Goal: Information Seeking & Learning: Stay updated

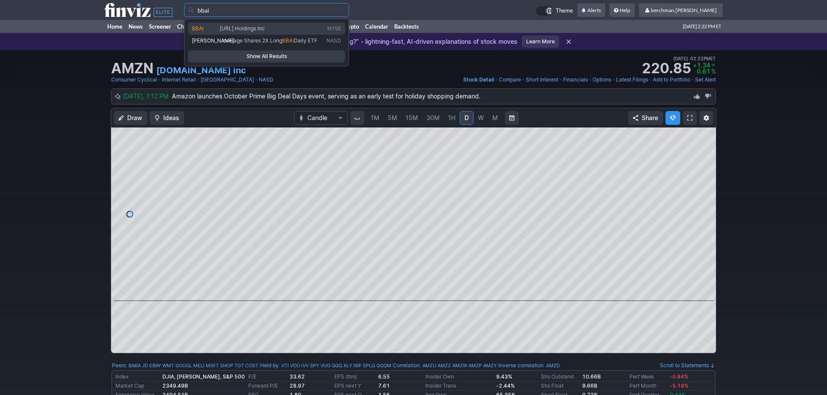
click at [258, 24] on link "BBAI BigBear.ai Holdings Inc NYSE" at bounding box center [266, 29] width 157 height 12
type input "BBAI"
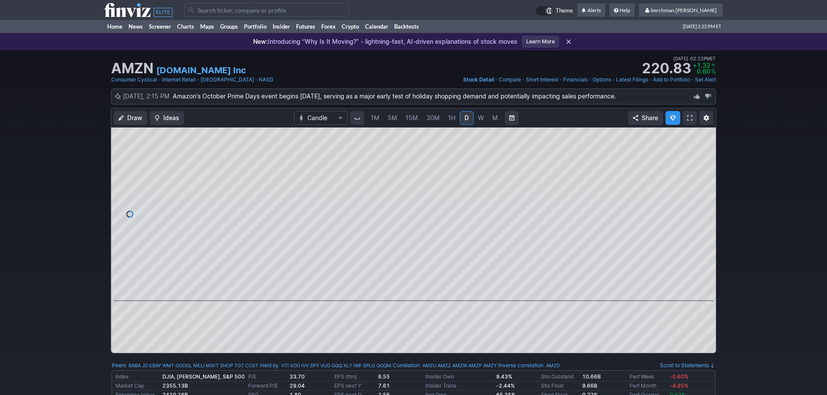
click at [393, 120] on span "5M" at bounding box center [393, 117] width 10 height 7
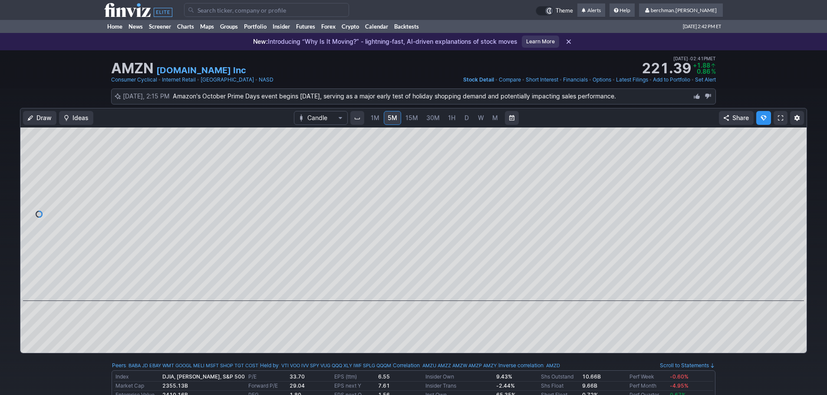
click at [246, 10] on input "Search" at bounding box center [266, 10] width 165 height 14
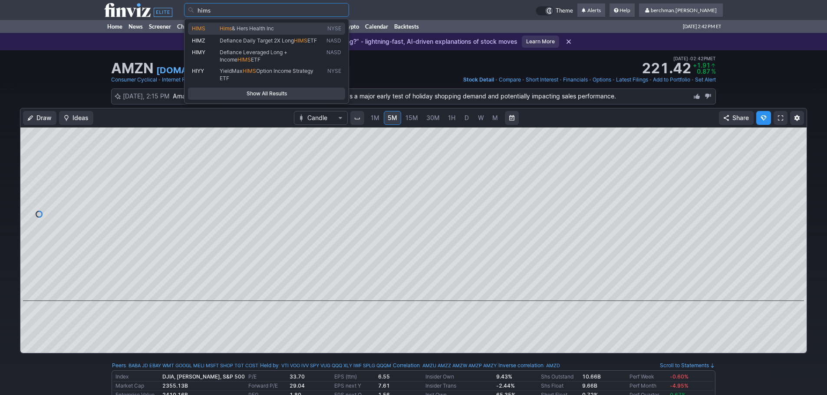
click at [242, 26] on span "& Hers Health Inc" at bounding box center [253, 28] width 42 height 7
type input "HIMS"
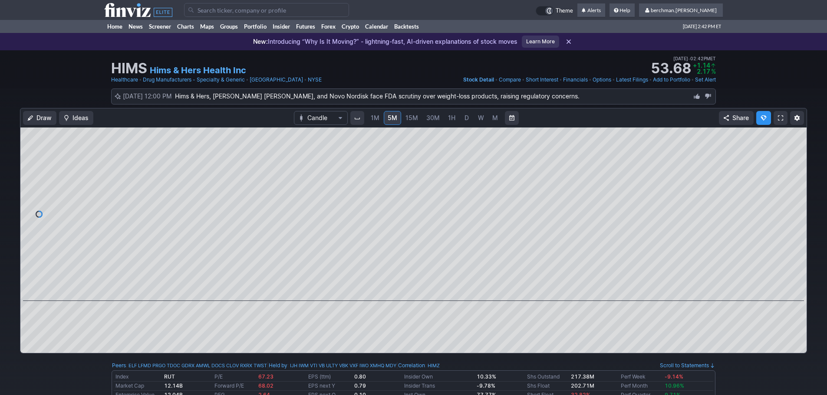
click at [464, 116] on span "D" at bounding box center [466, 117] width 4 height 7
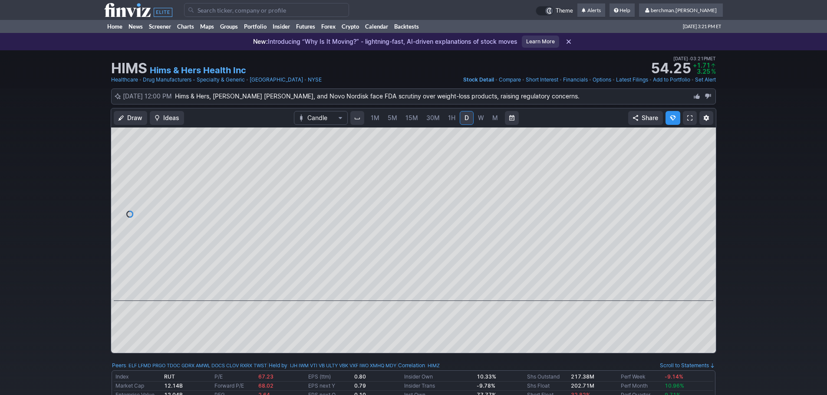
click at [285, 17] on td at bounding box center [360, 10] width 352 height 20
click at [286, 14] on input "Search" at bounding box center [266, 10] width 165 height 14
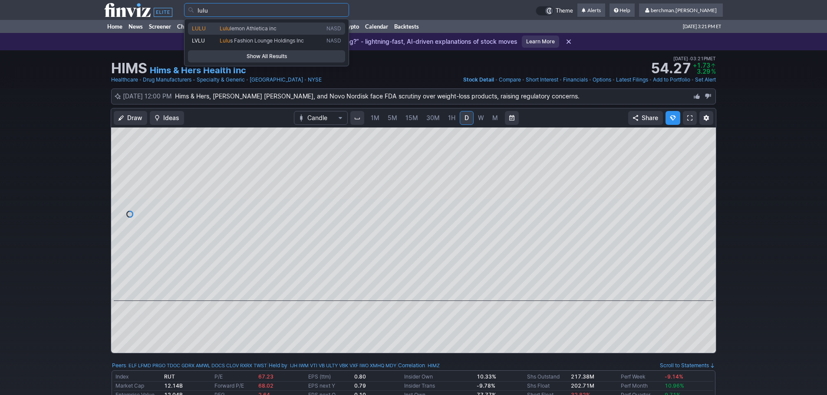
click at [276, 26] on span "lemon Athletica inc" at bounding box center [253, 28] width 46 height 7
type input "LULU"
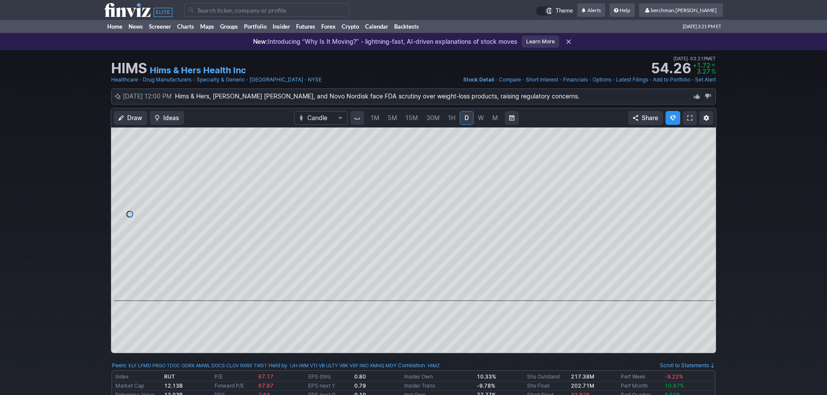
click at [279, 11] on input "Search" at bounding box center [266, 10] width 165 height 14
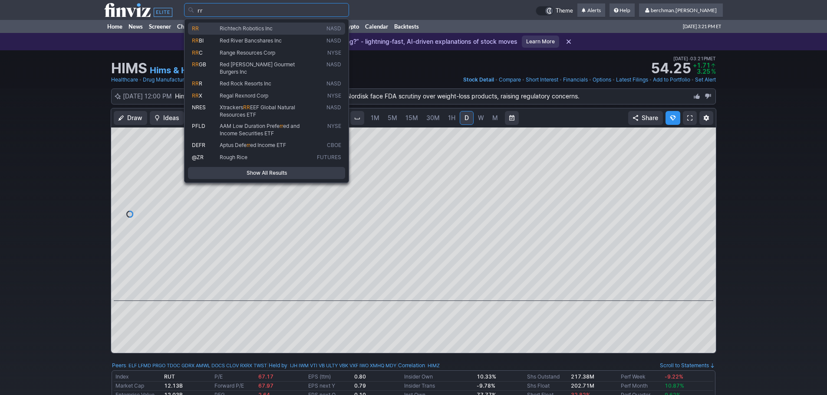
click at [273, 29] on span "Richtech Robotics Inc" at bounding box center [246, 28] width 53 height 7
type input "RR"
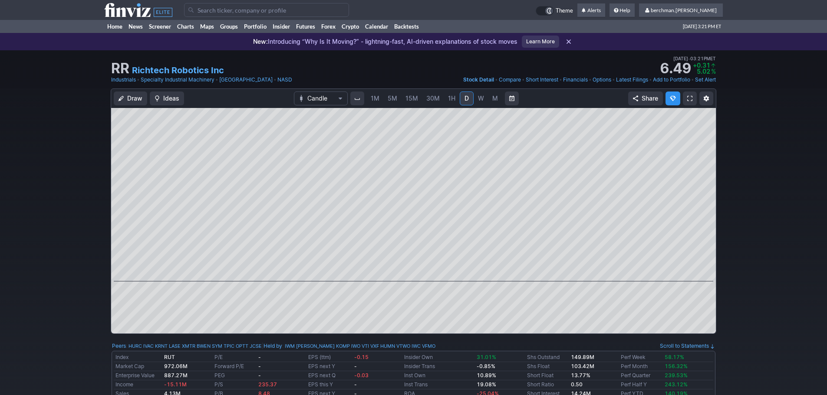
click at [478, 101] on span "W" at bounding box center [481, 98] width 6 height 7
click at [203, 11] on input "Search" at bounding box center [266, 10] width 165 height 14
click at [258, 8] on input "Search" at bounding box center [266, 10] width 165 height 14
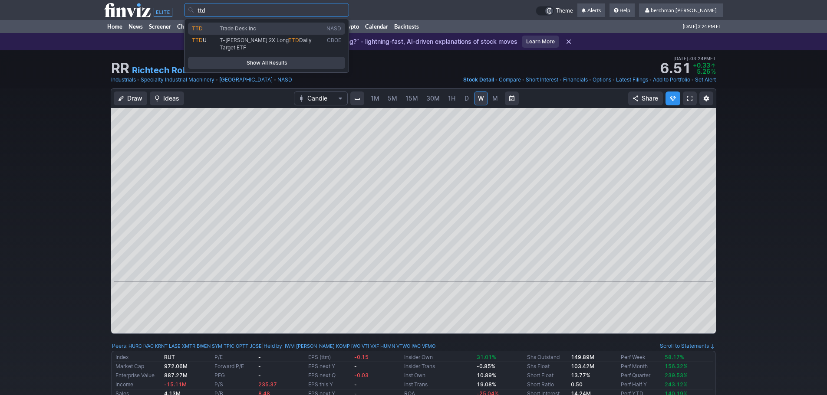
click at [287, 31] on span "Trade Desk Inc" at bounding box center [271, 28] width 107 height 7
type input "TTD"
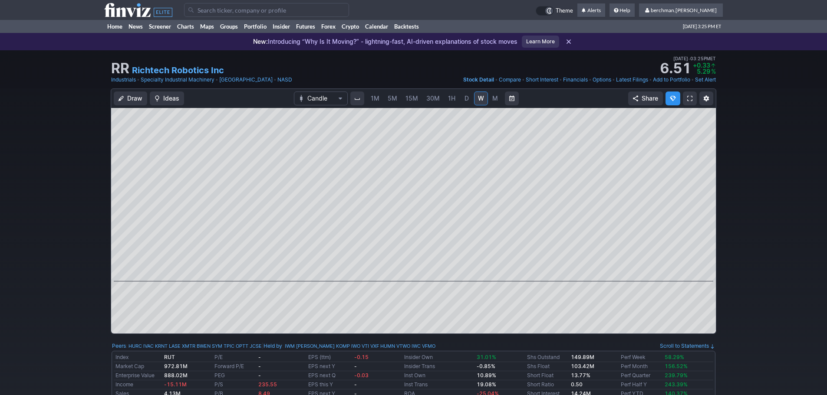
click at [267, 12] on input "Search" at bounding box center [266, 10] width 165 height 14
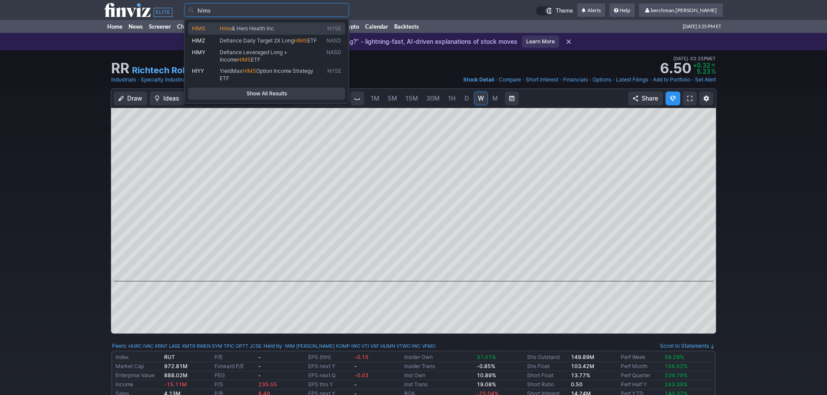
click at [274, 26] on span "& Hers Health Inc" at bounding box center [253, 28] width 42 height 7
type input "HIMS"
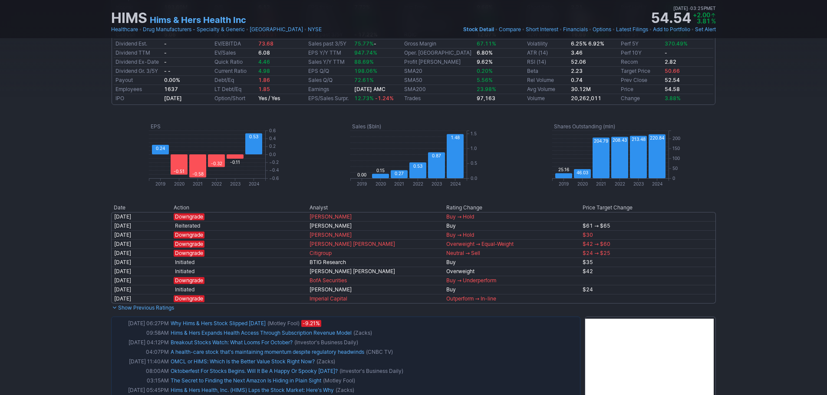
scroll to position [477, 0]
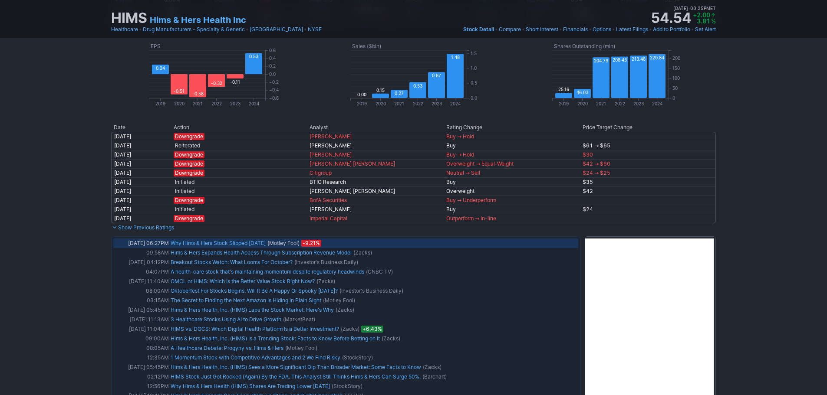
click at [231, 241] on link "Why Hims & Hers Stock Slipped Today" at bounding box center [218, 243] width 95 height 7
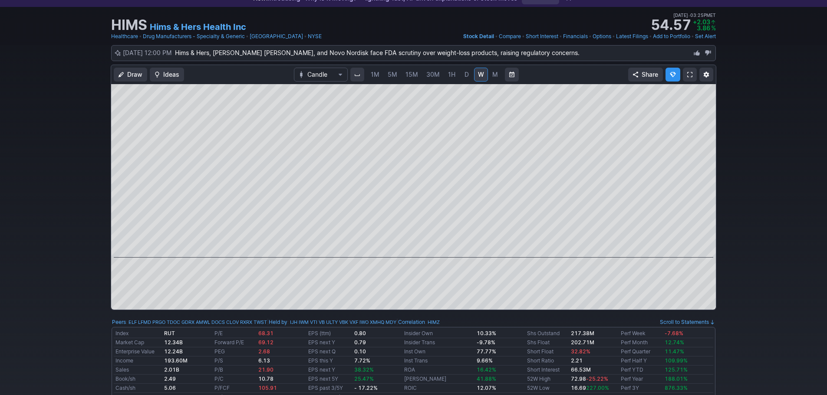
scroll to position [0, 0]
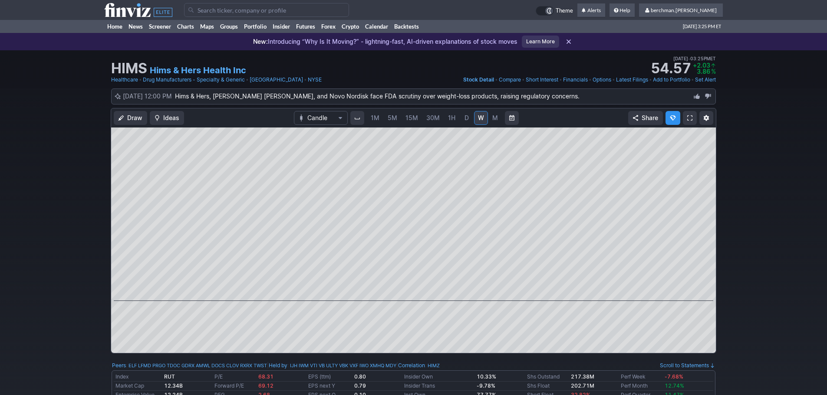
click at [250, 10] on input "Search" at bounding box center [266, 10] width 165 height 14
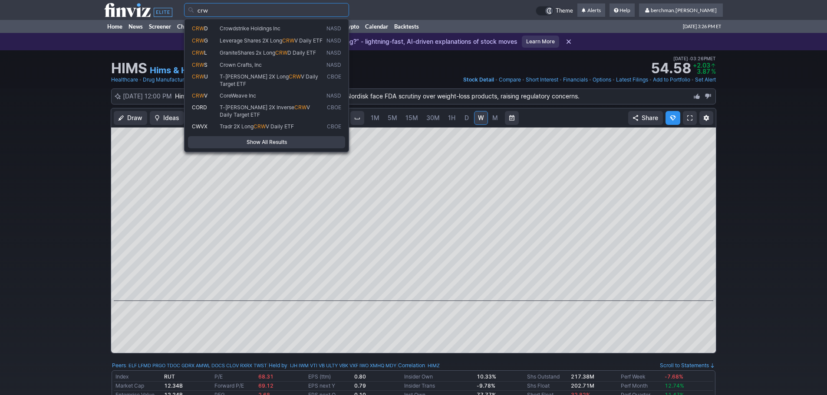
click at [247, 95] on span "CoreWeave Inc" at bounding box center [238, 95] width 36 height 7
type input "CRWV"
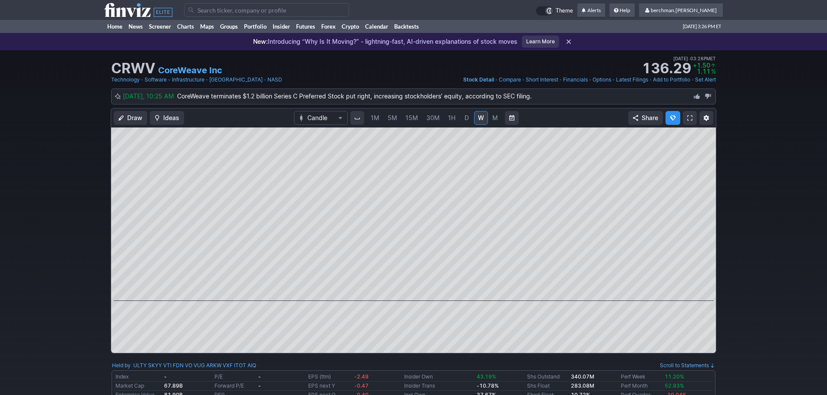
click at [462, 119] on link "D" at bounding box center [467, 118] width 14 height 14
click at [393, 118] on span "5M" at bounding box center [393, 117] width 10 height 7
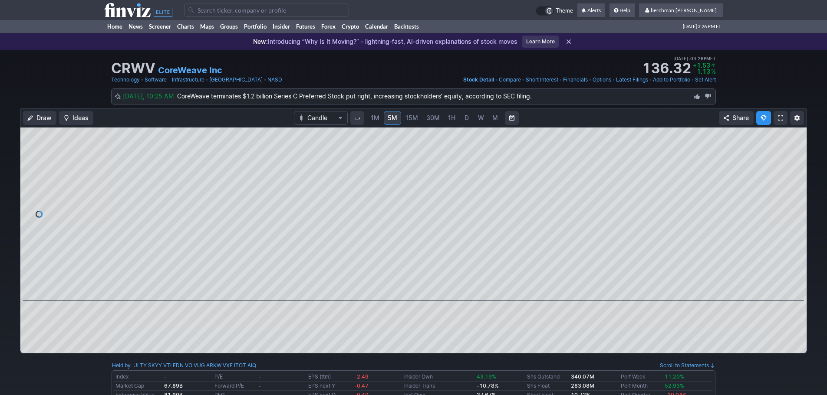
click at [237, 12] on input "Search" at bounding box center [266, 10] width 165 height 14
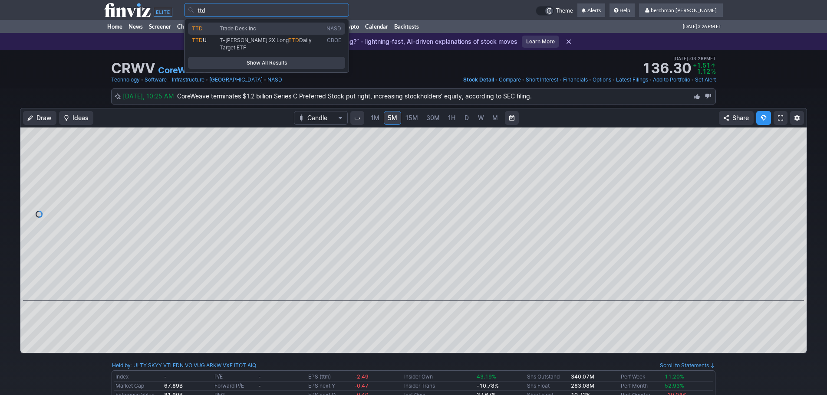
click at [254, 31] on span "Trade Desk Inc" at bounding box center [238, 28] width 36 height 7
type input "TTD"
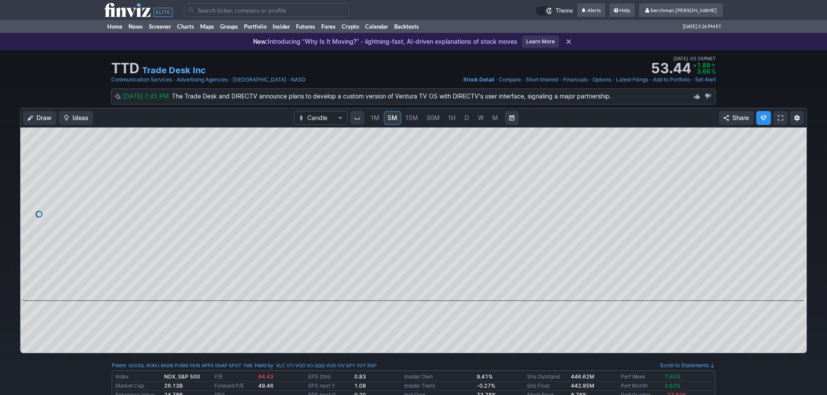
click at [464, 119] on span "D" at bounding box center [466, 117] width 4 height 7
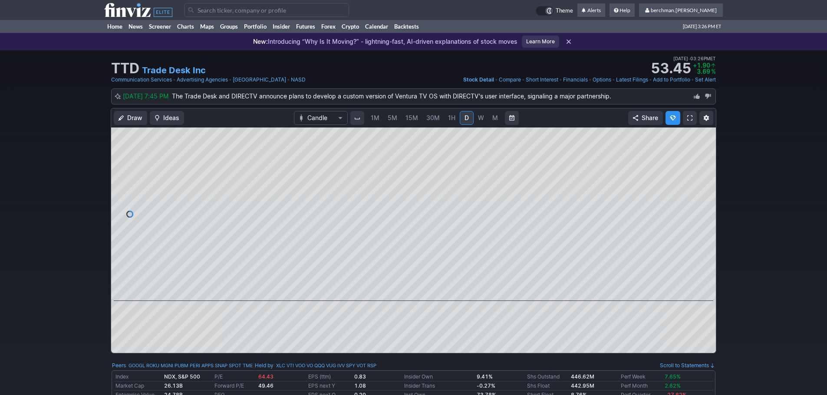
click at [708, 79] on link "Set Alert" at bounding box center [705, 80] width 21 height 9
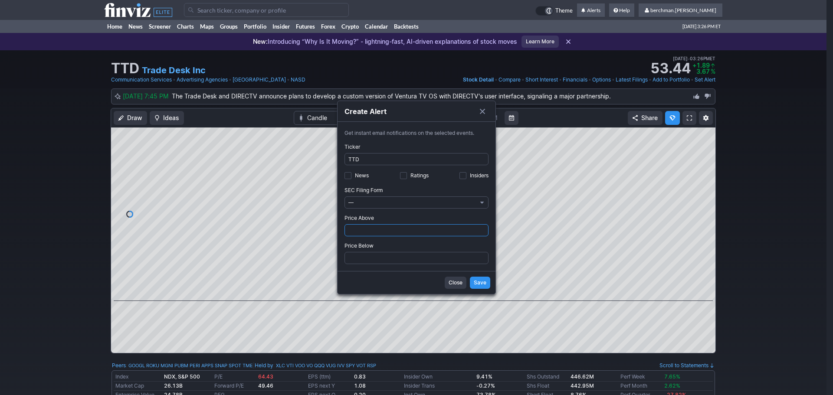
click at [368, 230] on input "Price Above" at bounding box center [417, 230] width 144 height 12
type input "54"
click at [470, 277] on button "Save" at bounding box center [480, 283] width 20 height 12
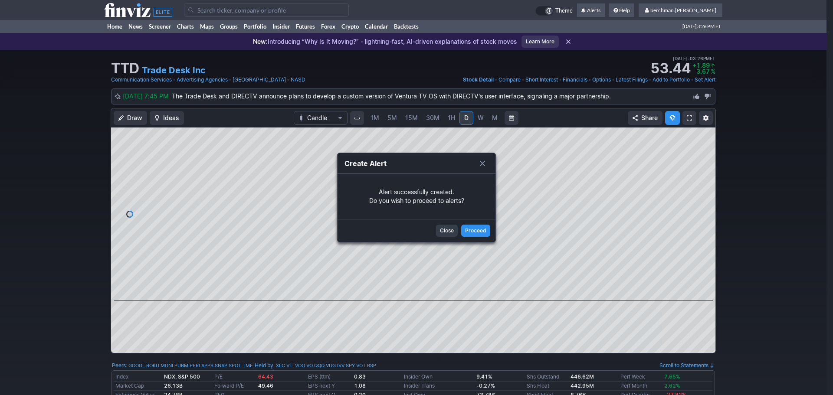
click at [451, 230] on span "Close" at bounding box center [447, 231] width 14 height 9
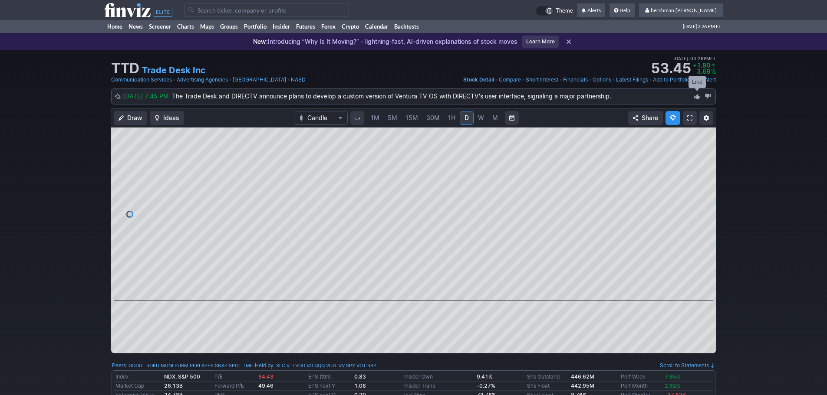
click at [705, 80] on div "Like" at bounding box center [696, 82] width 17 height 12
click at [709, 78] on link "Set Alert" at bounding box center [705, 80] width 21 height 9
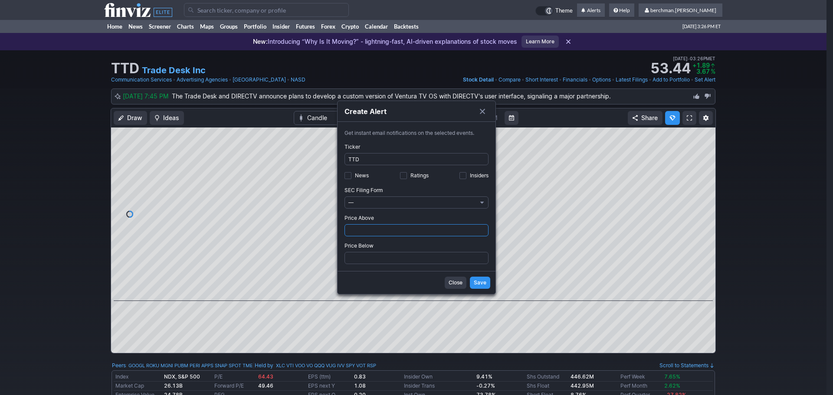
click at [367, 232] on input "Price Above" at bounding box center [417, 230] width 144 height 12
type input "54.2"
click at [483, 280] on span "Save" at bounding box center [480, 283] width 13 height 9
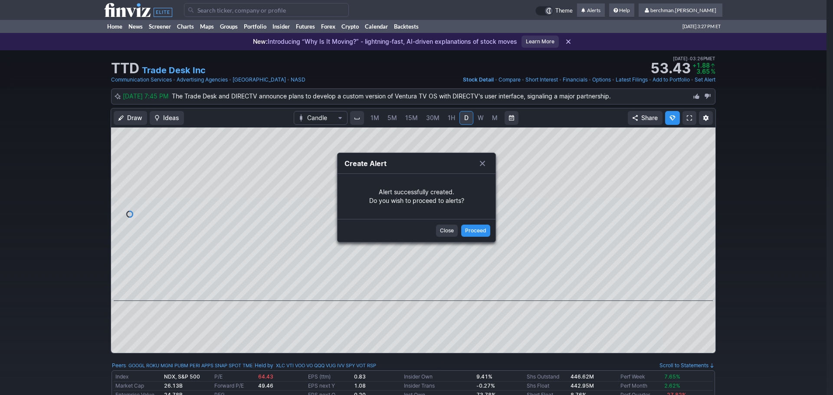
click at [480, 230] on span "Proceed" at bounding box center [475, 231] width 21 height 9
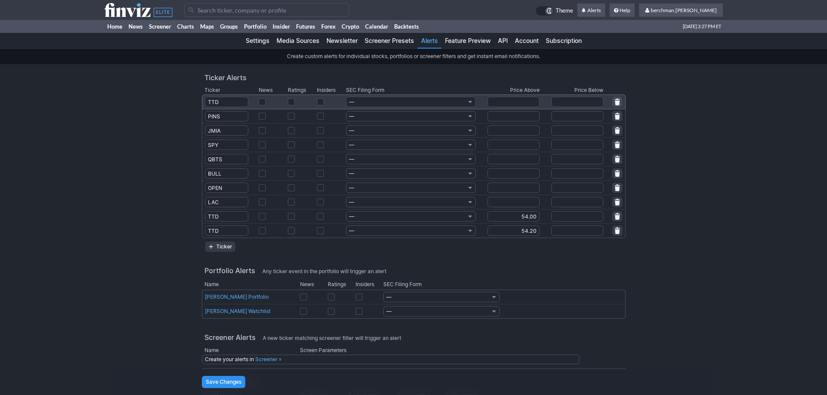
click at [616, 102] on span "button" at bounding box center [617, 102] width 5 height 7
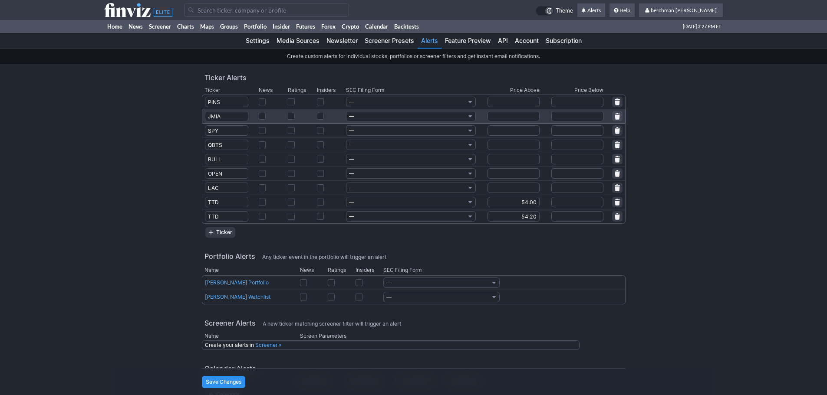
click at [615, 115] on span "button" at bounding box center [617, 116] width 5 height 7
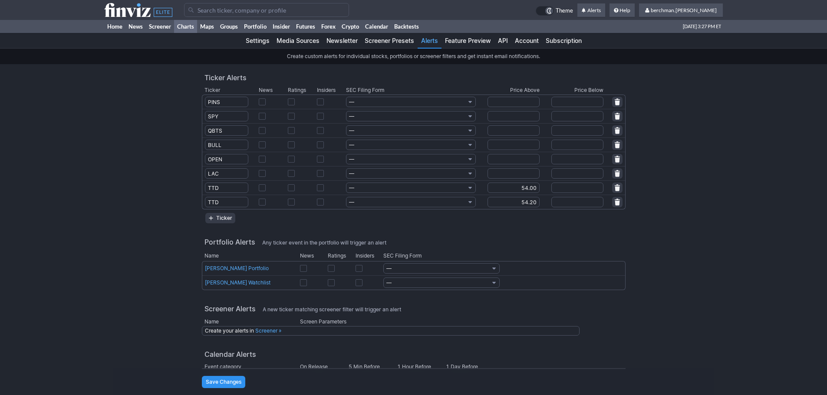
click at [189, 29] on link "Charts" at bounding box center [185, 26] width 23 height 13
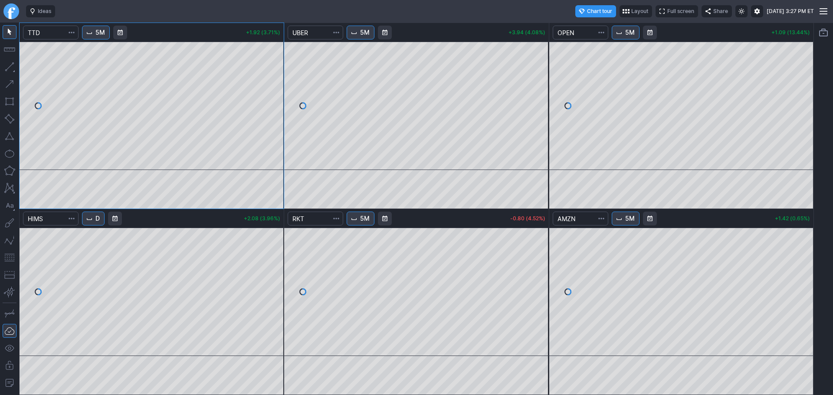
click at [8, 12] on link "Finviz.com" at bounding box center [11, 11] width 16 height 16
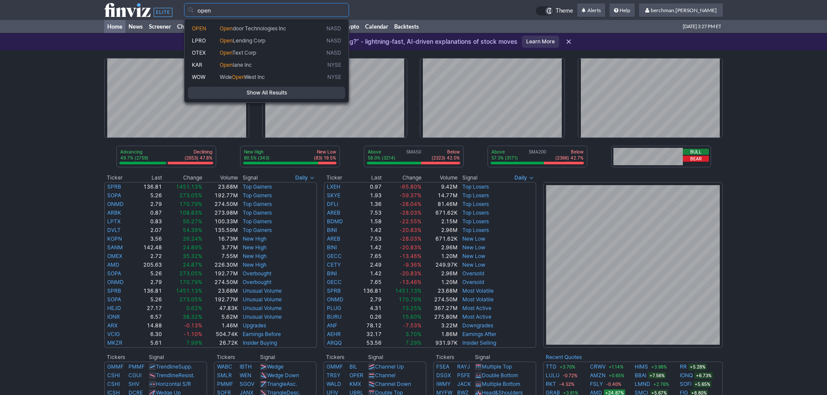
click at [229, 32] on span "Open door Technologies Inc" at bounding box center [271, 28] width 107 height 7
type input "OPEN"
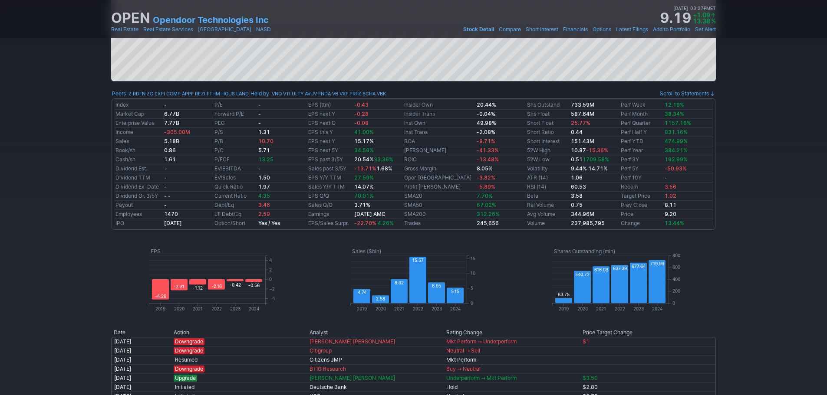
scroll to position [477, 0]
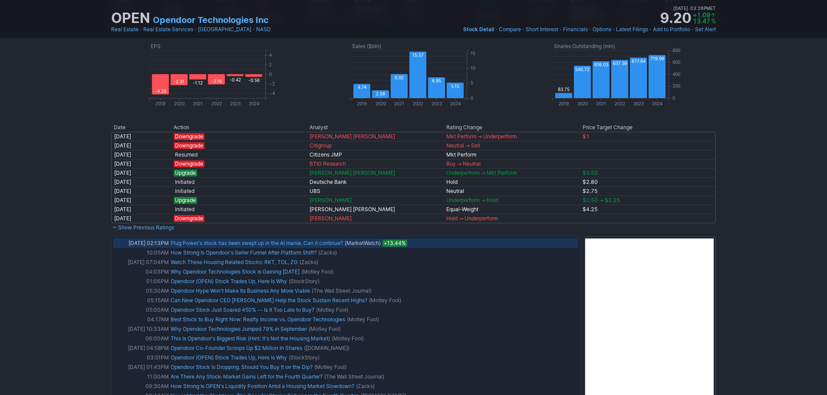
click at [327, 245] on link "Plug Power's stock has been swept up in the AI mania. Can it continue?" at bounding box center [257, 243] width 172 height 7
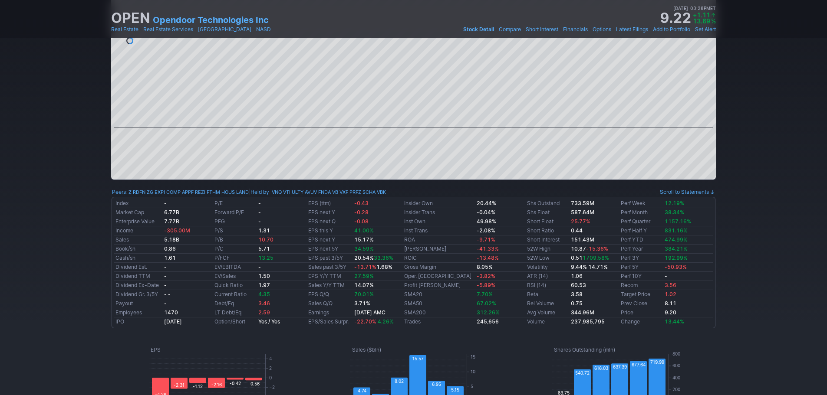
scroll to position [0, 0]
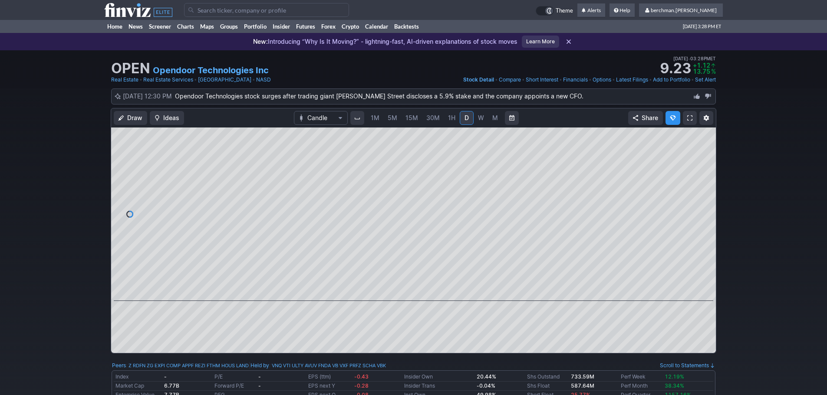
click at [238, 9] on input "Search" at bounding box center [266, 10] width 165 height 14
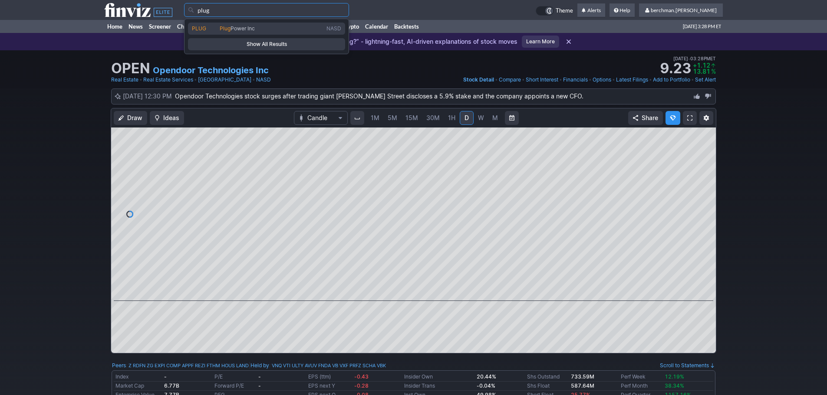
click at [212, 29] on span "PLUG" at bounding box center [206, 28] width 28 height 7
type input "PLUG"
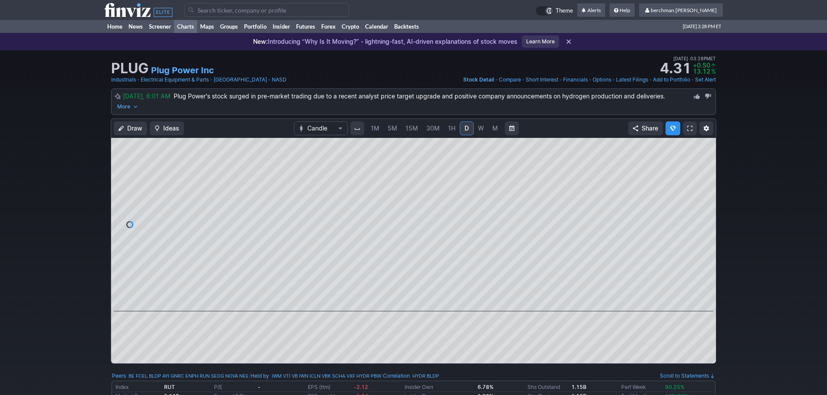
click at [192, 25] on link "Charts" at bounding box center [185, 26] width 23 height 13
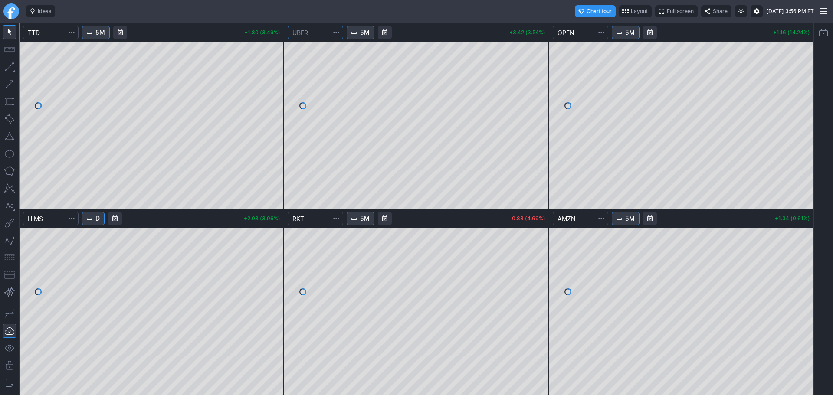
click at [322, 39] on input "Search" at bounding box center [316, 33] width 56 height 14
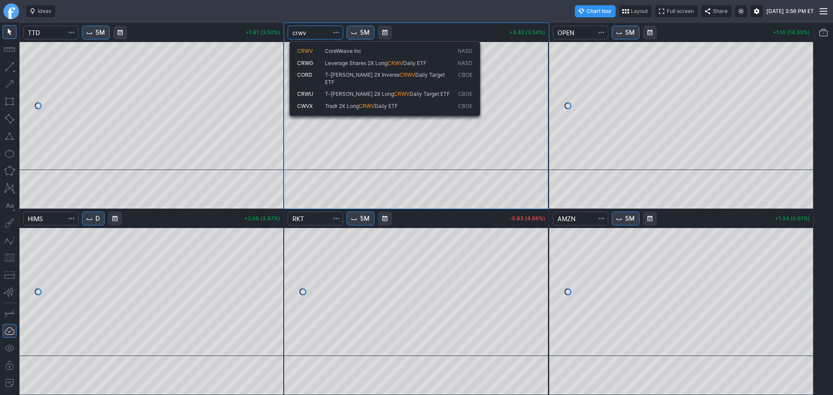
type input "crwv"
click at [322, 49] on span "CRWV" at bounding box center [311, 51] width 28 height 7
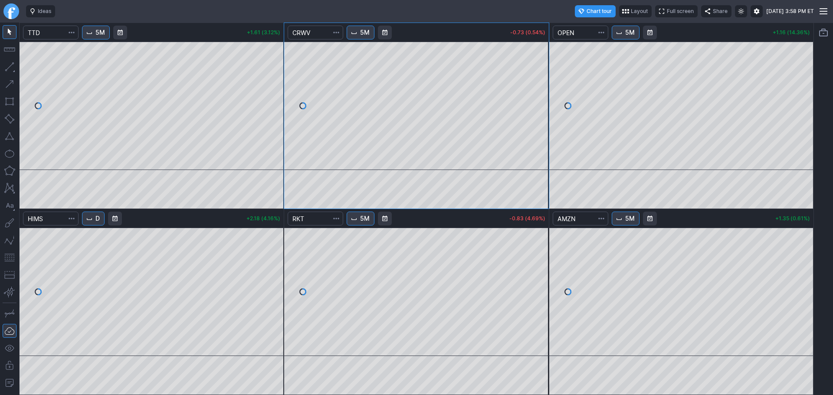
click at [7, 8] on link "Finviz.com" at bounding box center [11, 11] width 16 height 16
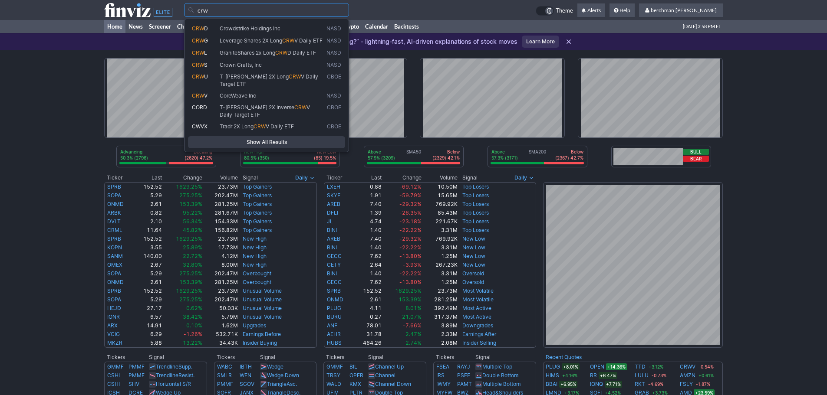
click at [230, 95] on span "CoreWeave Inc" at bounding box center [238, 95] width 36 height 7
type input "CRWV"
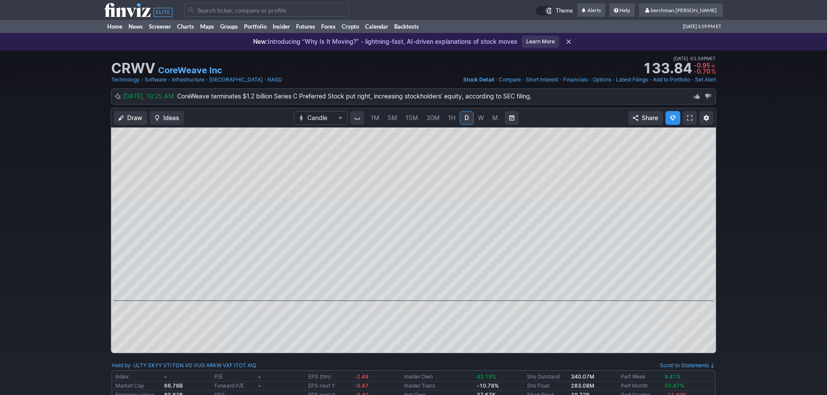
click at [278, 7] on input "Search" at bounding box center [266, 10] width 165 height 14
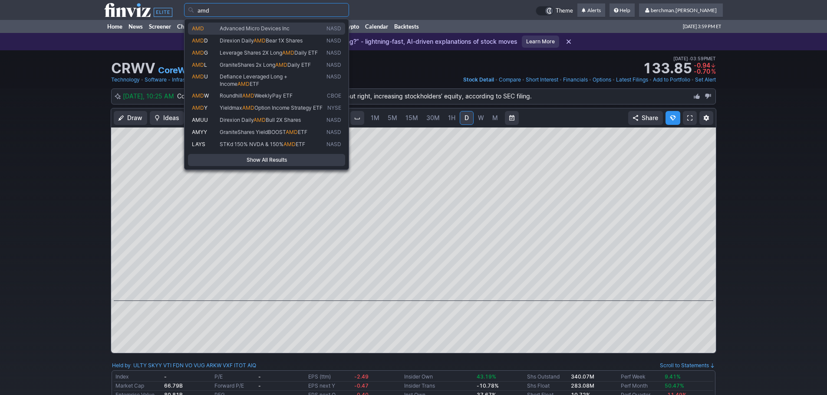
click at [284, 26] on span "Advanced Micro Devices Inc" at bounding box center [255, 28] width 70 height 7
type input "AMD"
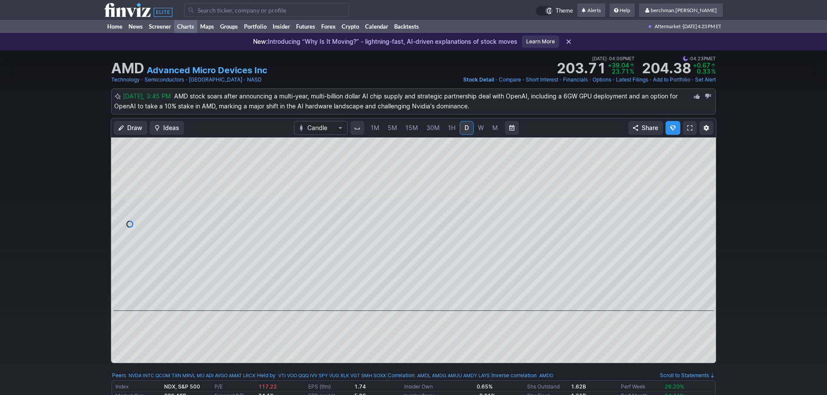
click at [187, 28] on link "Charts" at bounding box center [185, 26] width 23 height 13
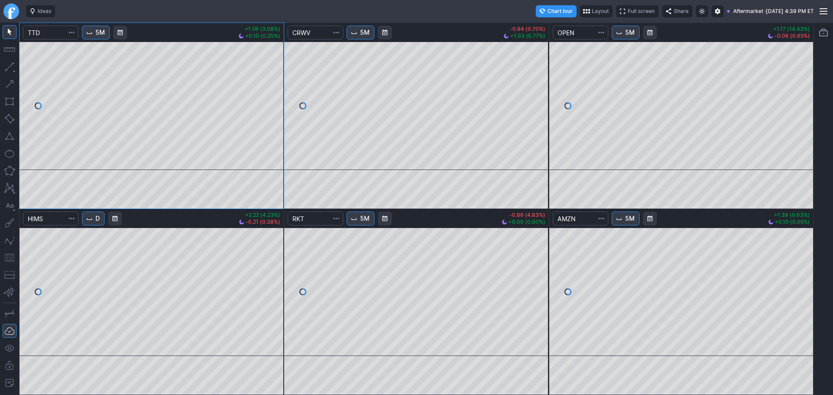
click at [13, 11] on link "Finviz.com" at bounding box center [11, 11] width 16 height 16
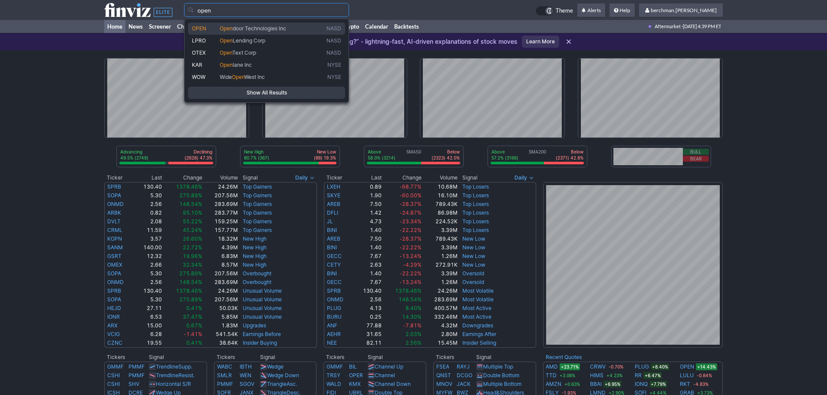
click at [255, 26] on span "door Technologies Inc" at bounding box center [259, 28] width 53 height 7
type input "OPEN"
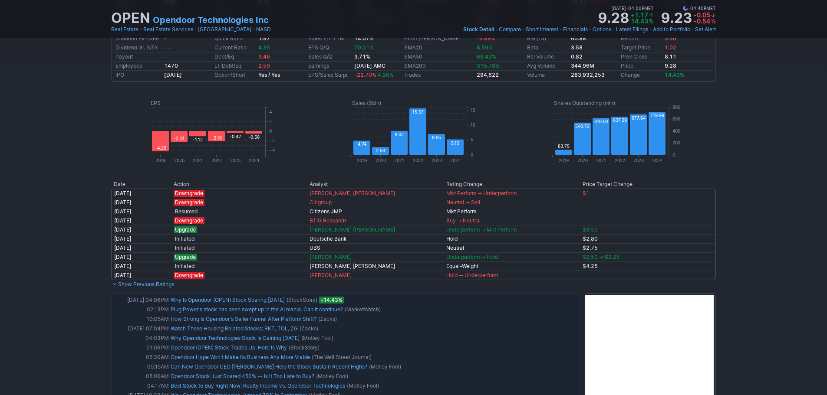
scroll to position [477, 0]
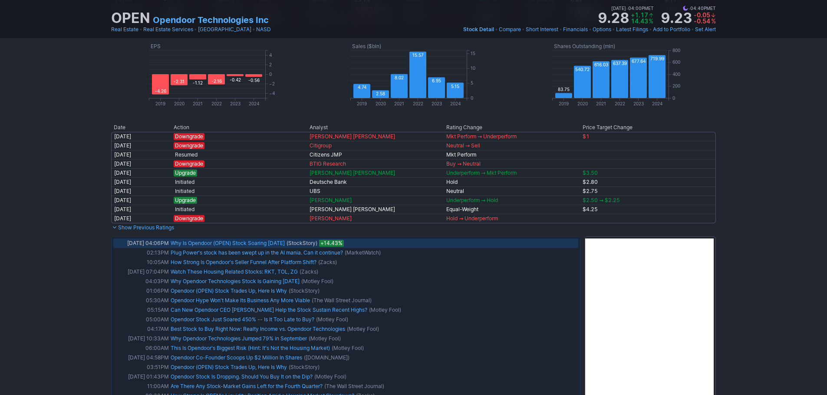
click at [229, 244] on link "Why Is Opendoor (OPEN) Stock Soaring Today" at bounding box center [228, 243] width 114 height 7
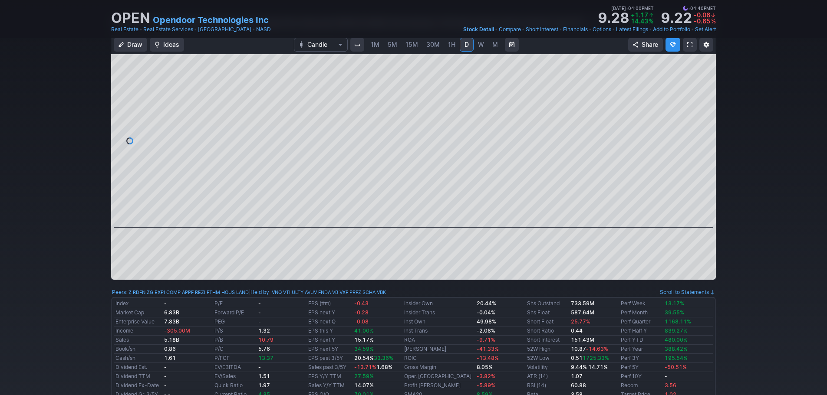
scroll to position [0, 0]
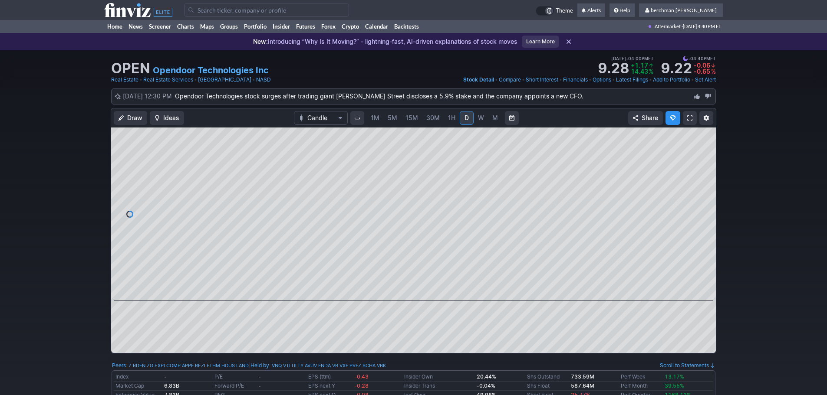
click at [391, 115] on span "5M" at bounding box center [393, 117] width 10 height 7
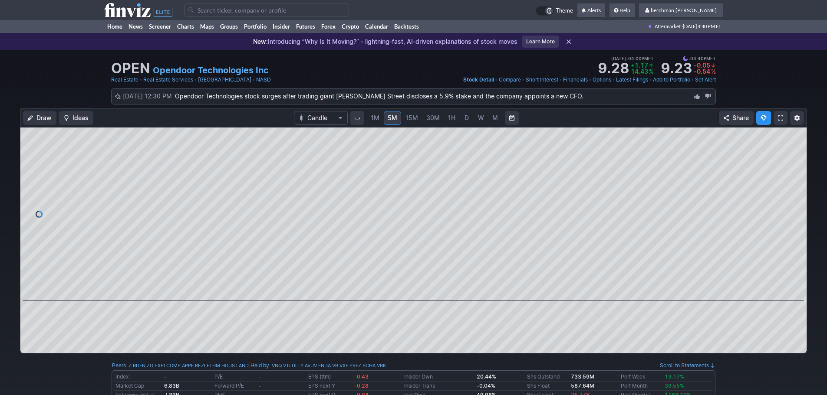
click at [467, 122] on link "D" at bounding box center [467, 118] width 14 height 14
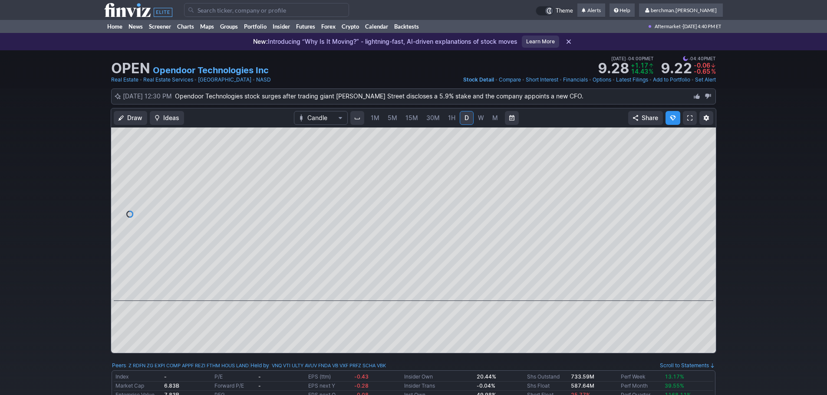
click at [480, 118] on span "W" at bounding box center [481, 117] width 6 height 7
click at [464, 119] on span "D" at bounding box center [466, 117] width 4 height 7
